Goal: Information Seeking & Learning: Learn about a topic

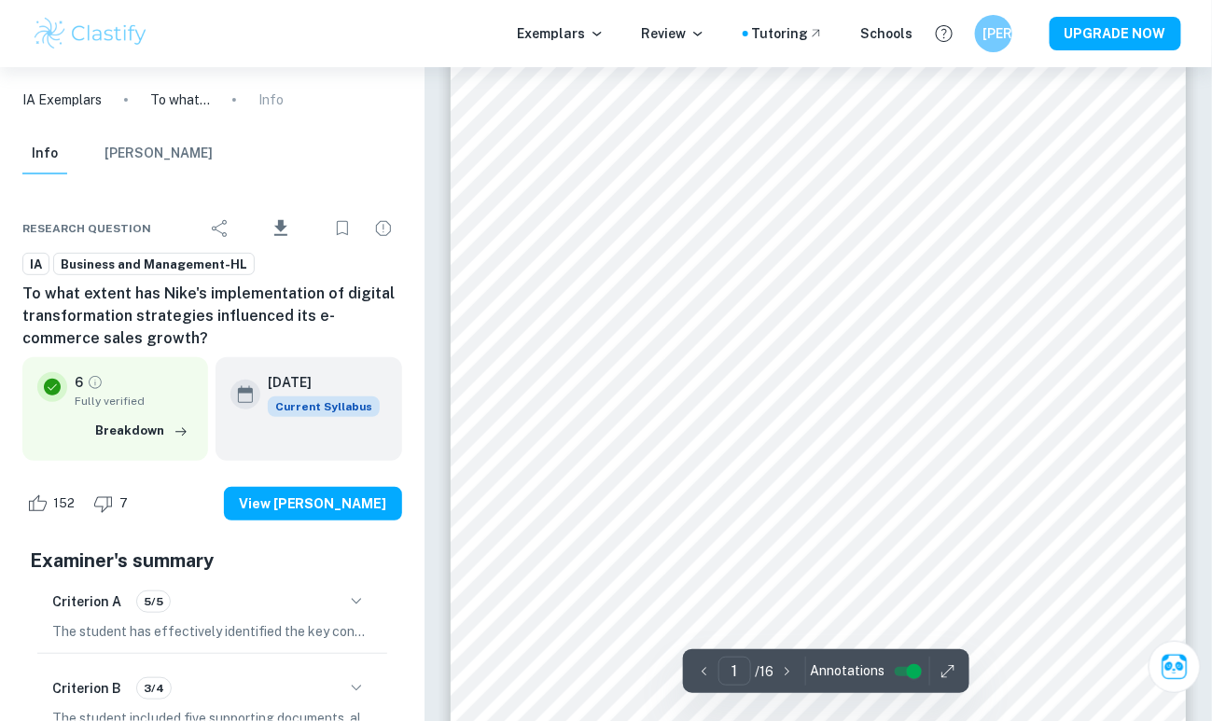
scroll to position [67, 0]
type input "2"
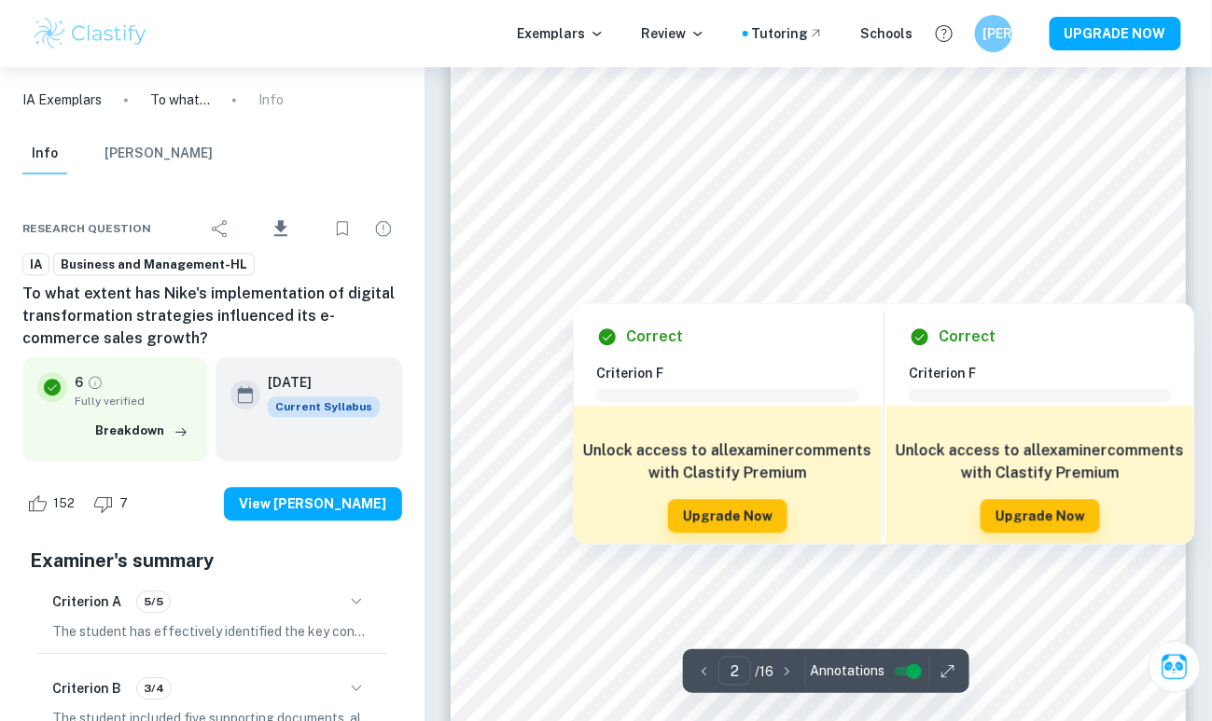
scroll to position [1000, 0]
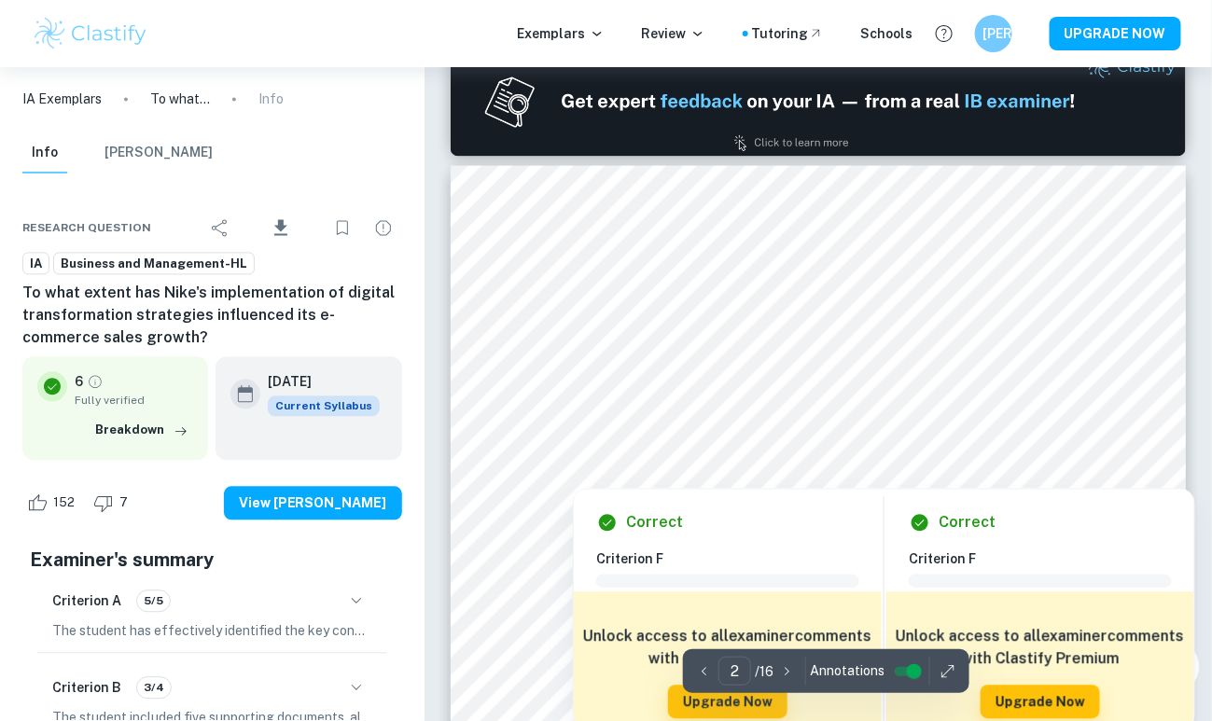
click at [612, 434] on div at bounding box center [824, 433] width 549 height 74
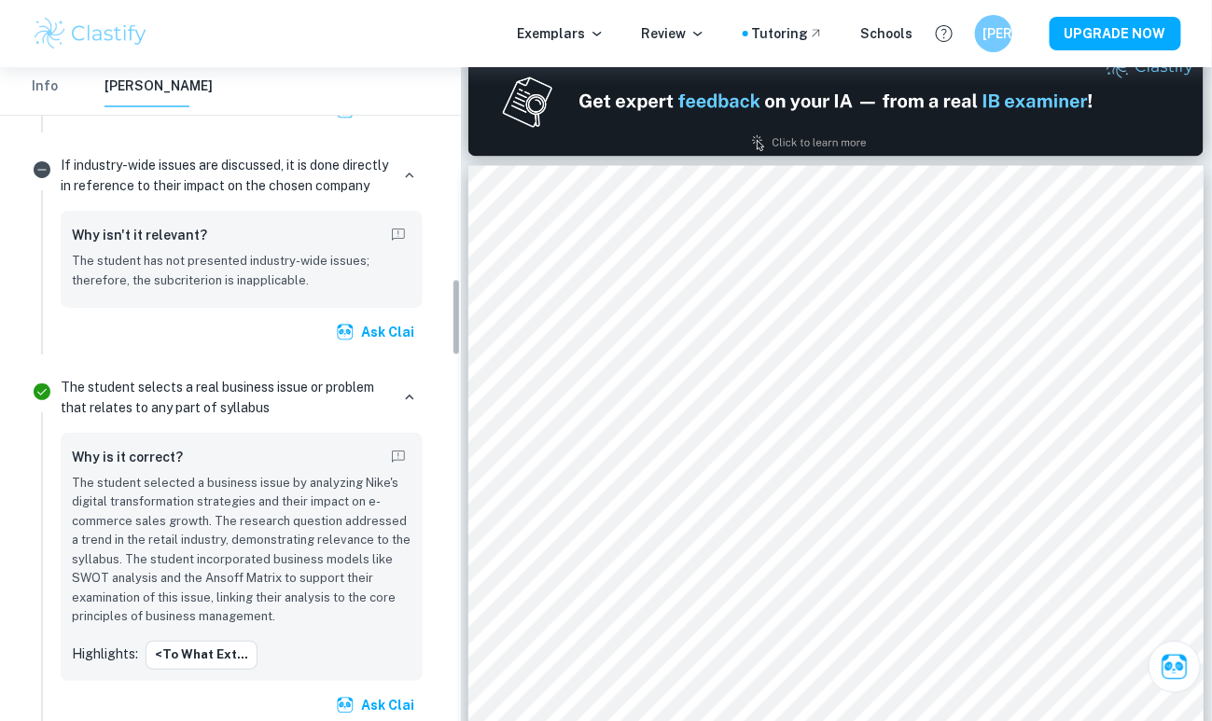
scroll to position [1785, 0]
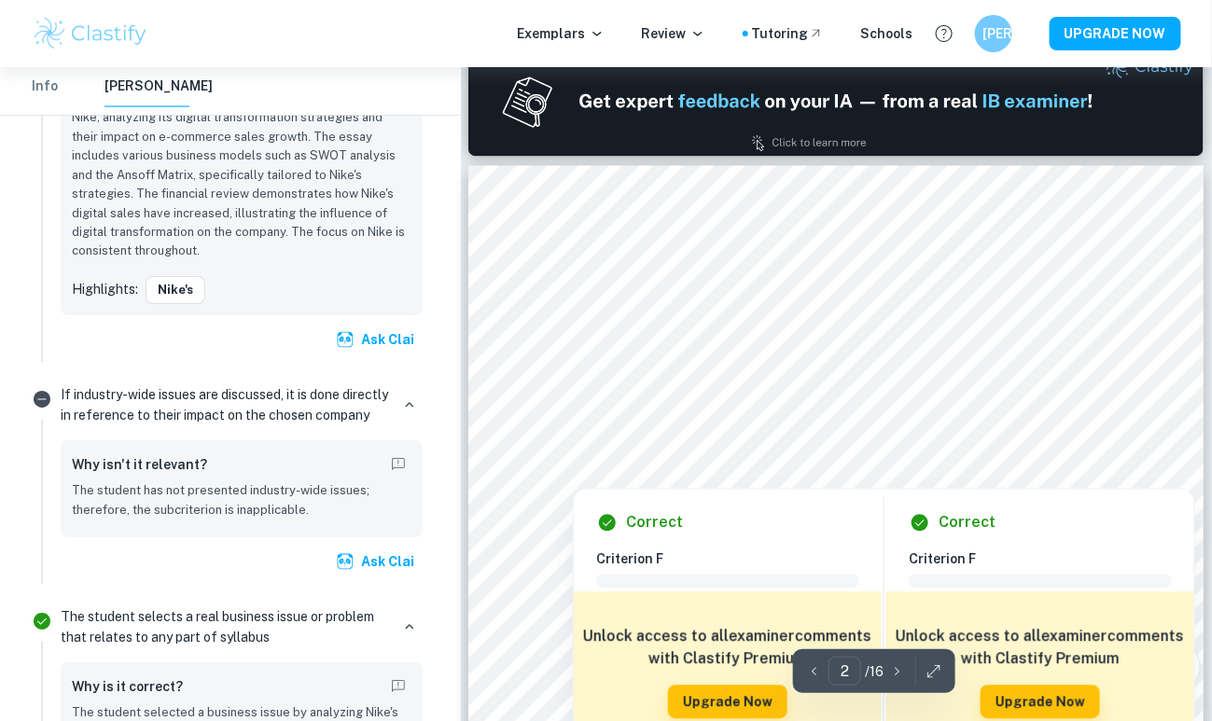
click at [606, 434] on div at bounding box center [843, 433] width 549 height 74
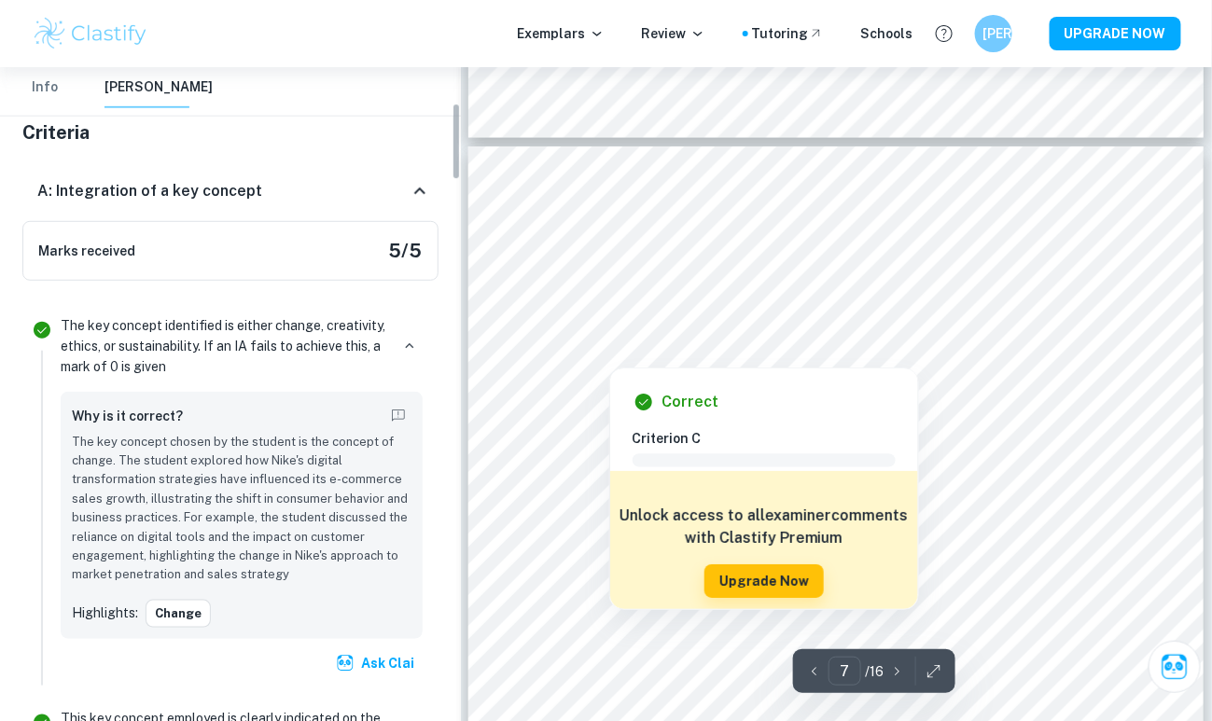
scroll to position [5384, 0]
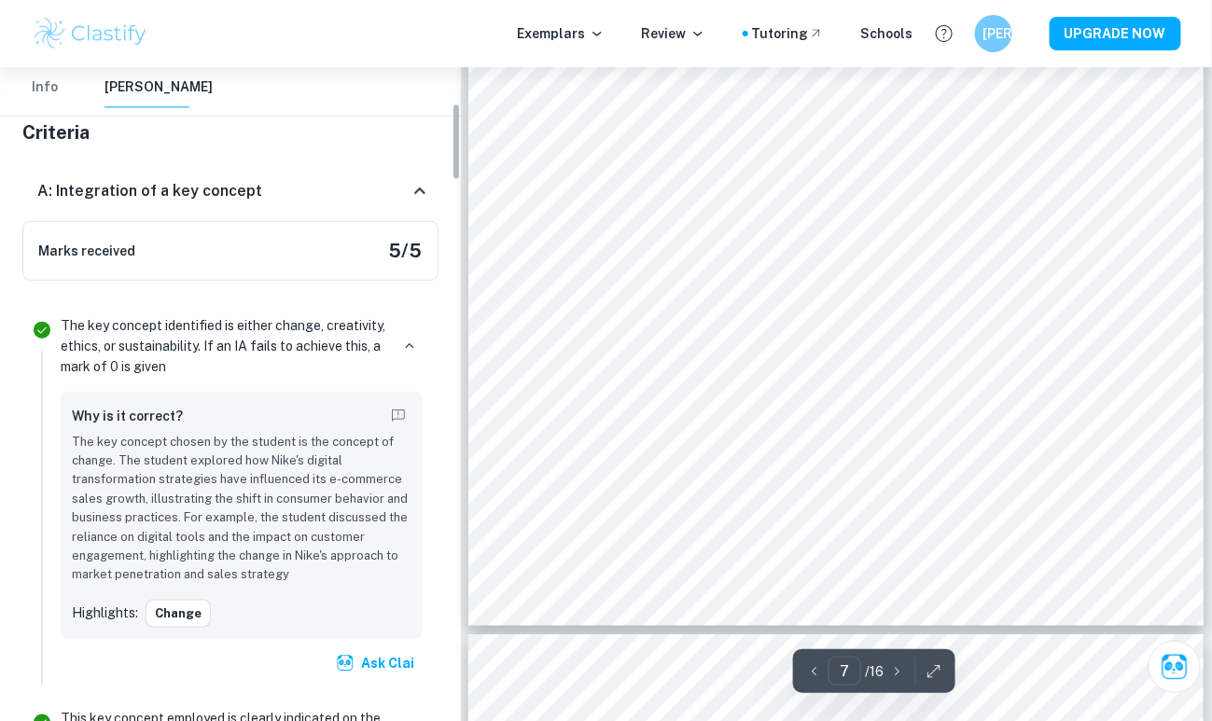
type input "6"
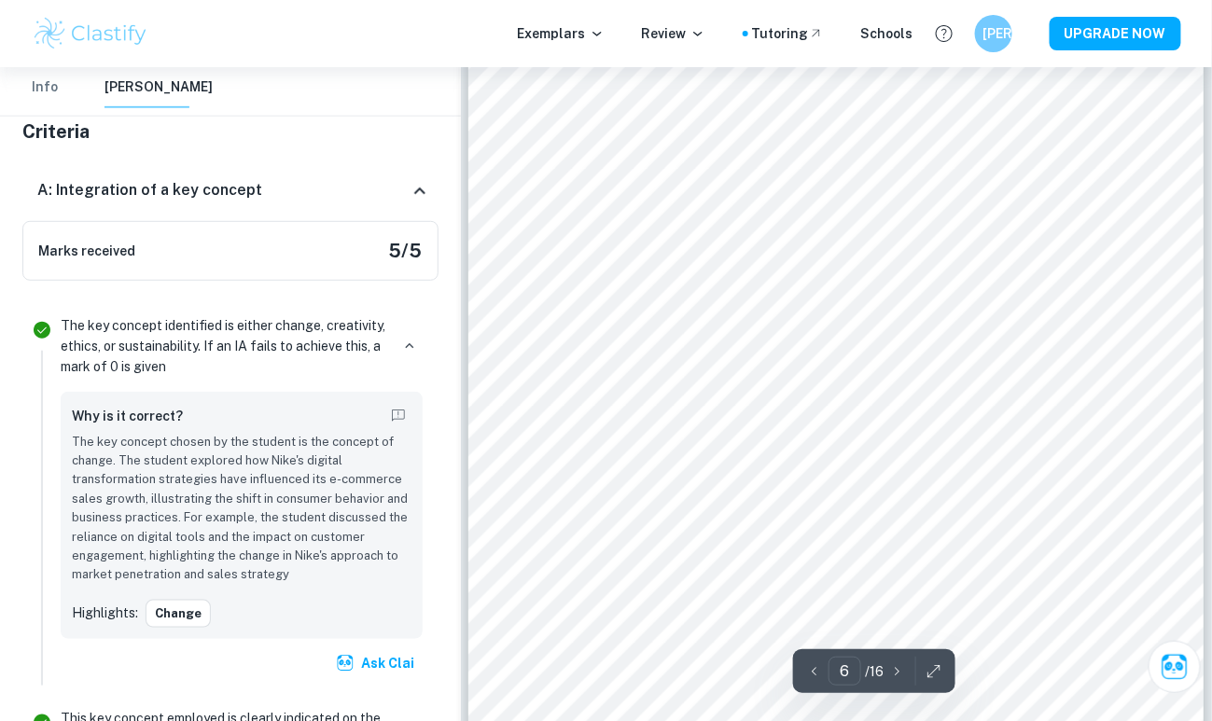
scroll to position [4825, 0]
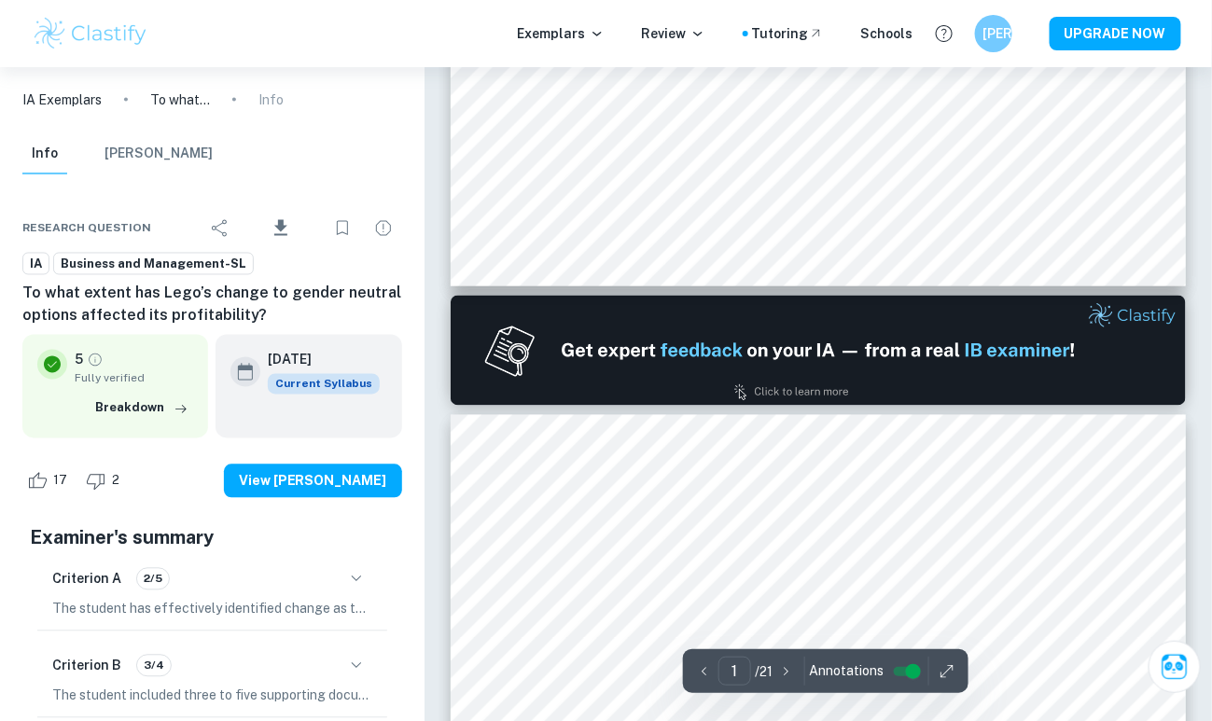
type input "2"
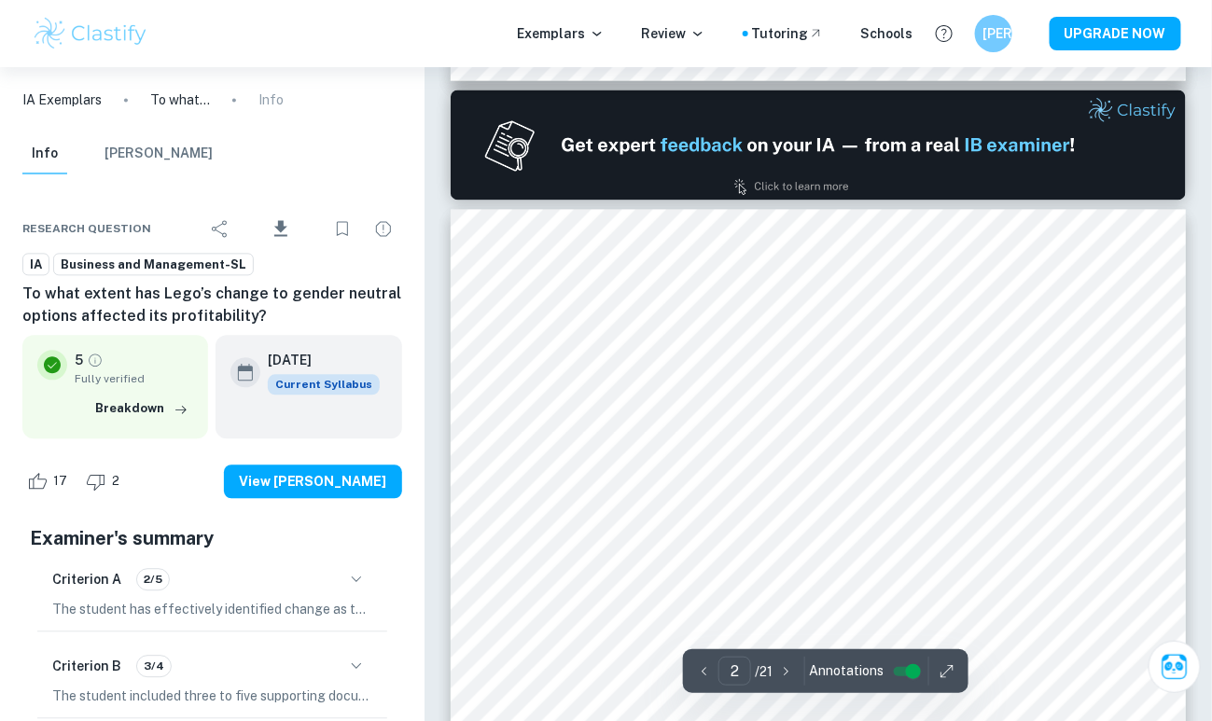
scroll to position [1305, 0]
